Goal: Find specific page/section: Find specific page/section

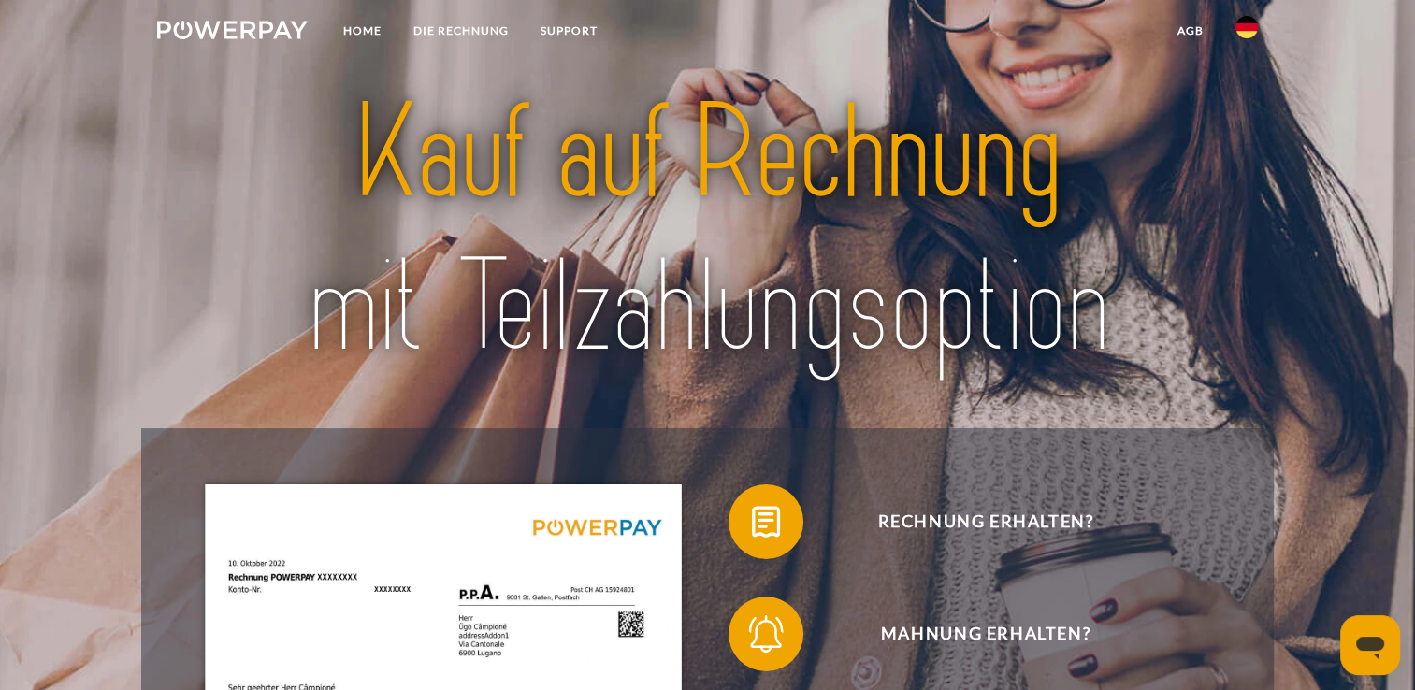
click at [1246, 31] on img at bounding box center [1246, 27] width 22 height 22
click at [1246, 125] on img at bounding box center [1246, 135] width 22 height 22
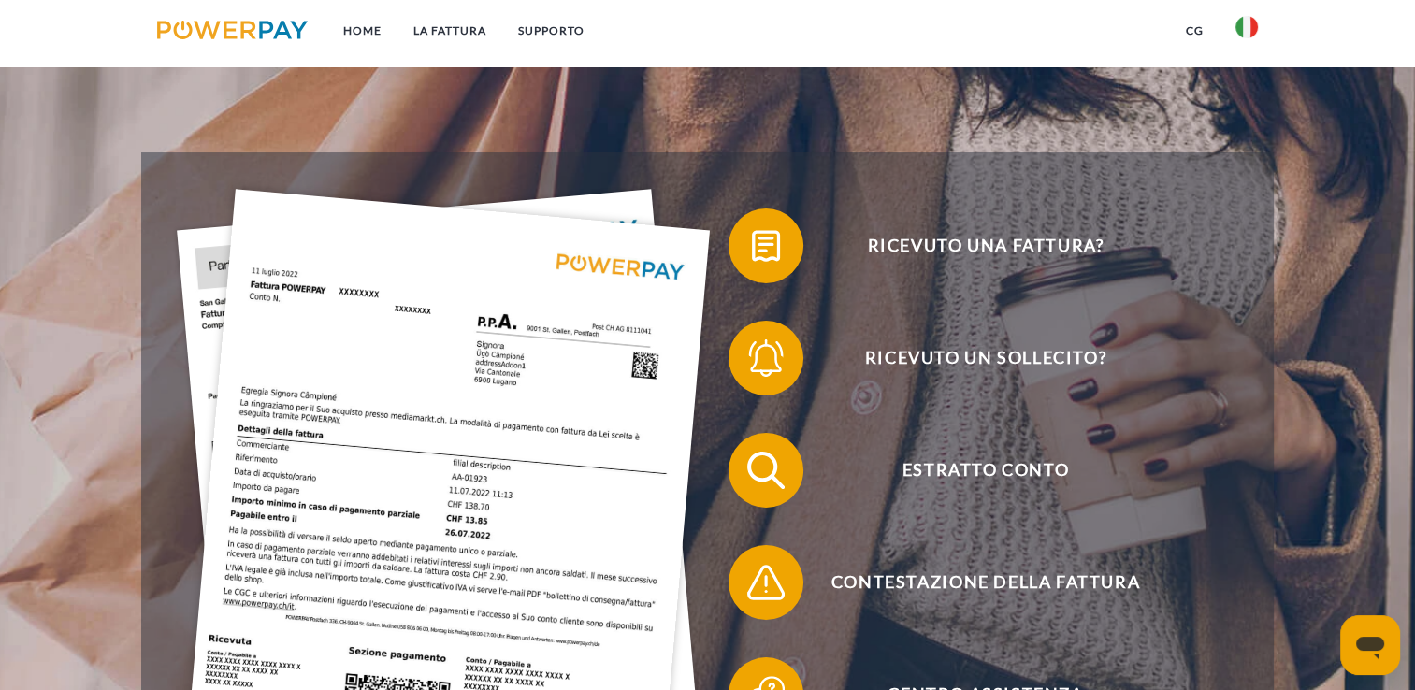
scroll to position [311, 0]
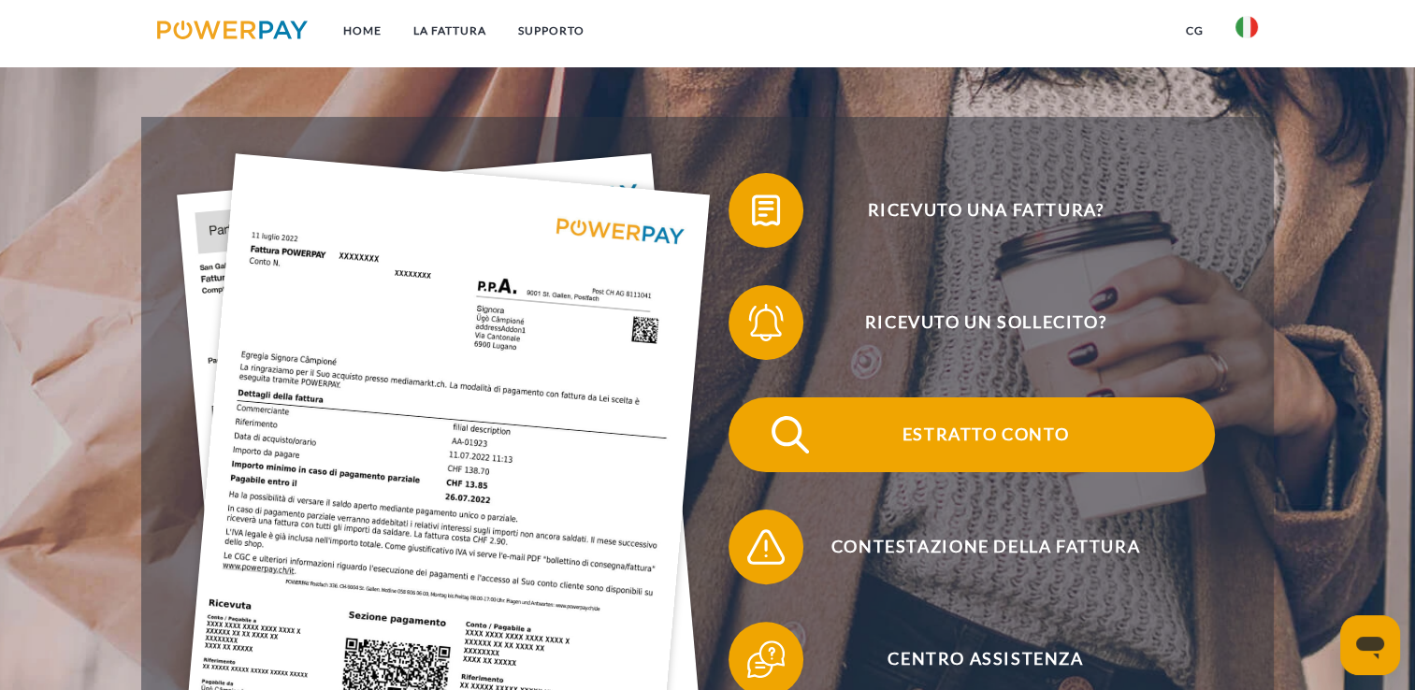
click at [962, 433] on span "Estratto conto" at bounding box center [986, 434] width 458 height 75
